Goal: Browse casually

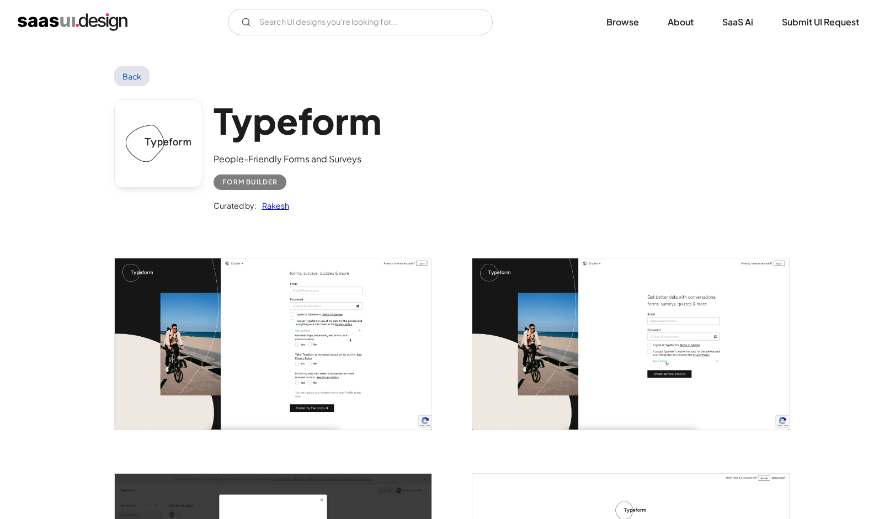
click at [356, 350] on img "open lightbox" at bounding box center [273, 343] width 317 height 171
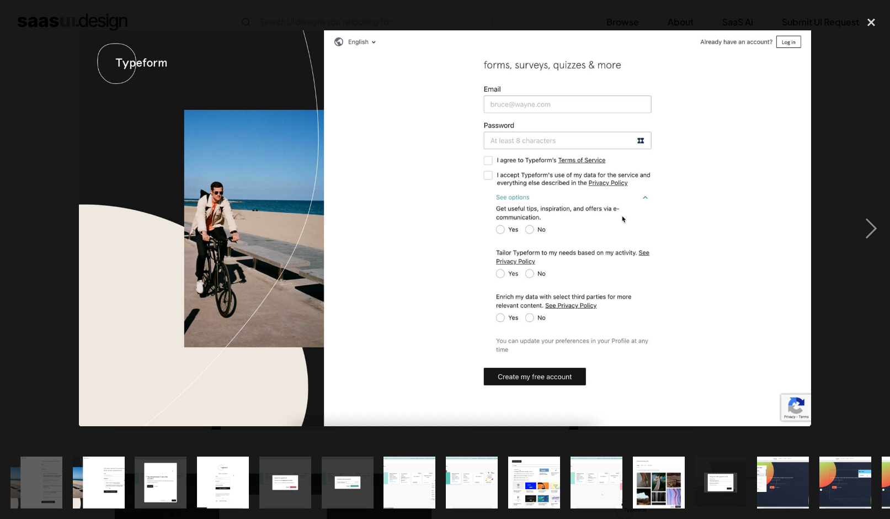
click at [747, 262] on img at bounding box center [445, 228] width 732 height 396
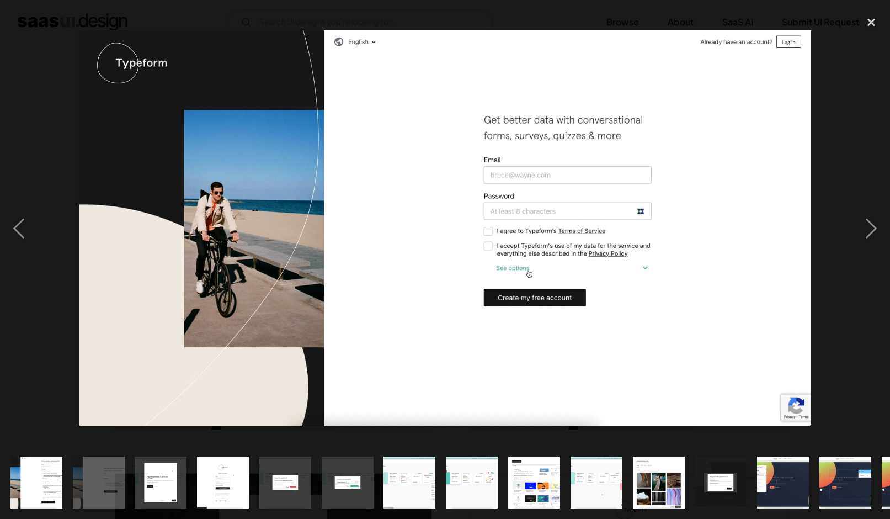
click at [747, 262] on img at bounding box center [445, 228] width 732 height 396
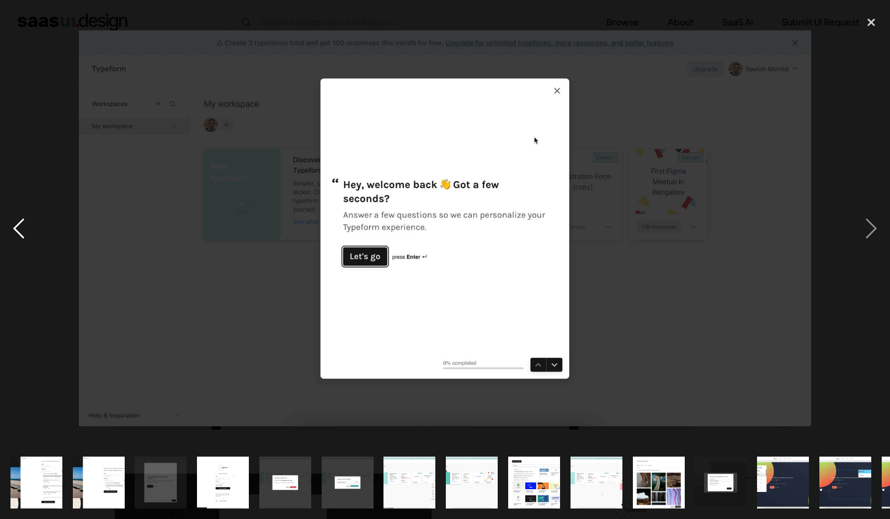
click at [18, 229] on div "previous image" at bounding box center [19, 228] width 38 height 436
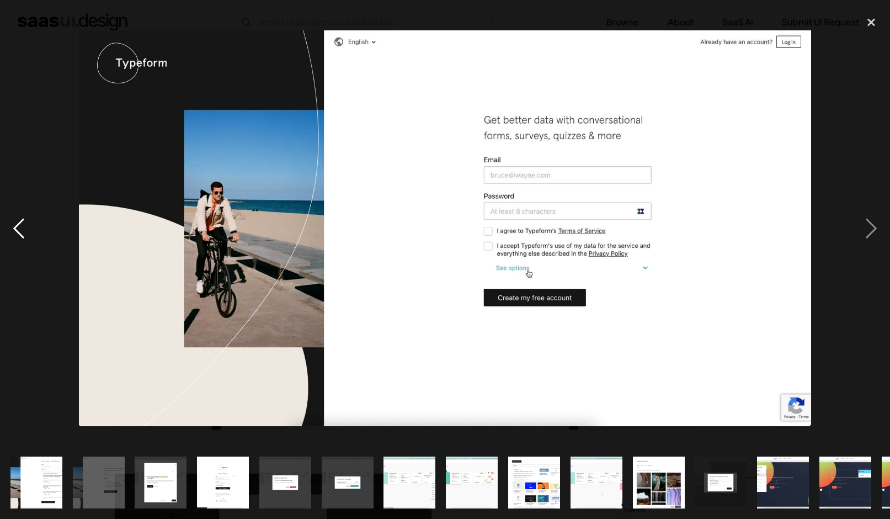
click at [18, 229] on div "previous image" at bounding box center [19, 228] width 38 height 436
